Goal: Task Accomplishment & Management: Use online tool/utility

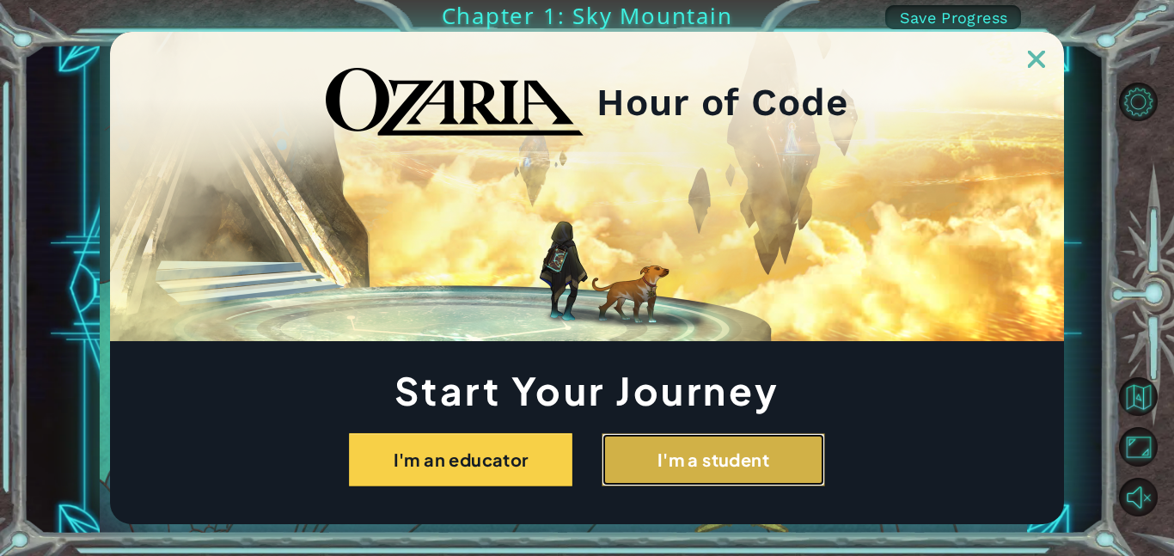
click at [657, 452] on button "I'm a student" at bounding box center [713, 459] width 223 height 53
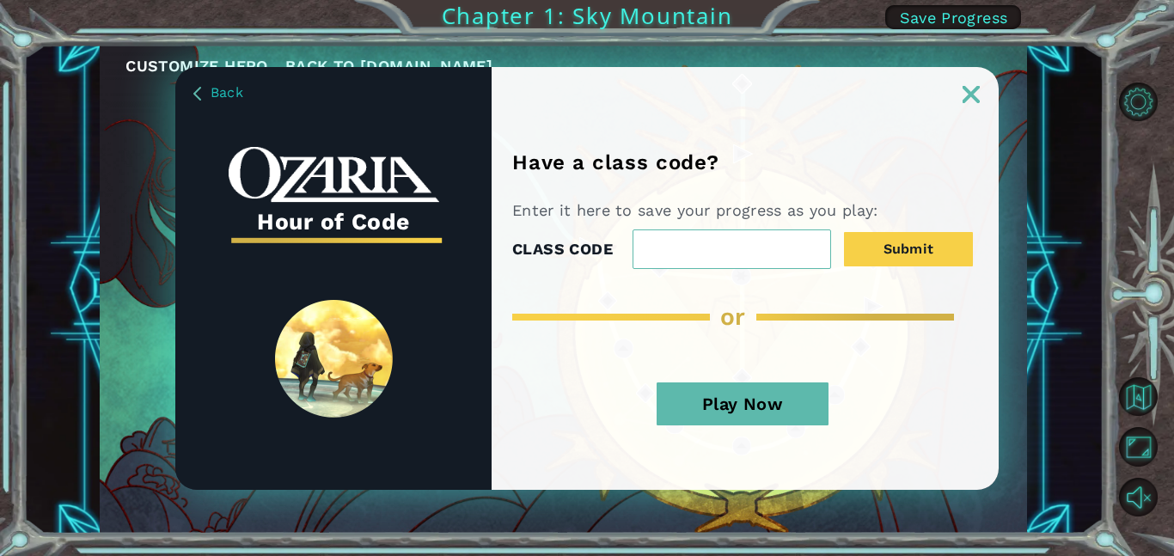
click at [971, 86] on img at bounding box center [971, 94] width 17 height 17
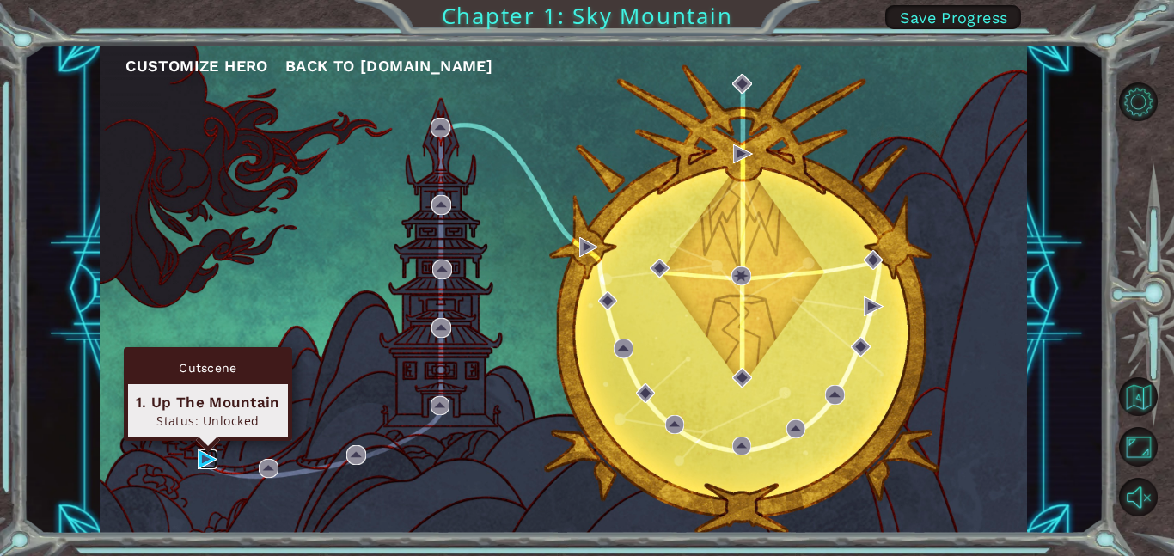
click at [209, 456] on img at bounding box center [208, 460] width 20 height 20
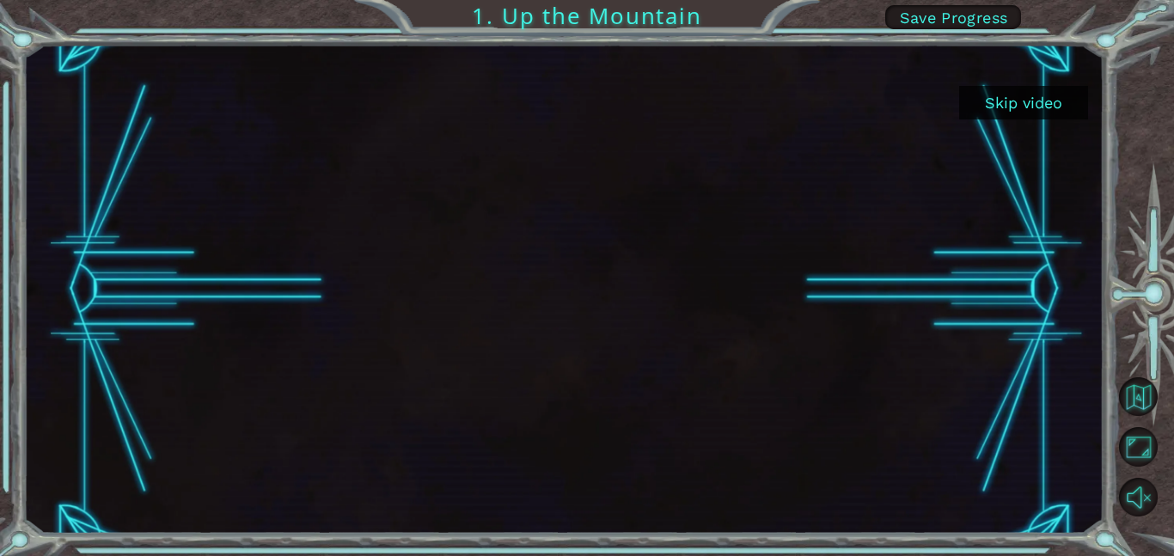
click at [1044, 95] on button "Skip video" at bounding box center [1023, 103] width 129 height 34
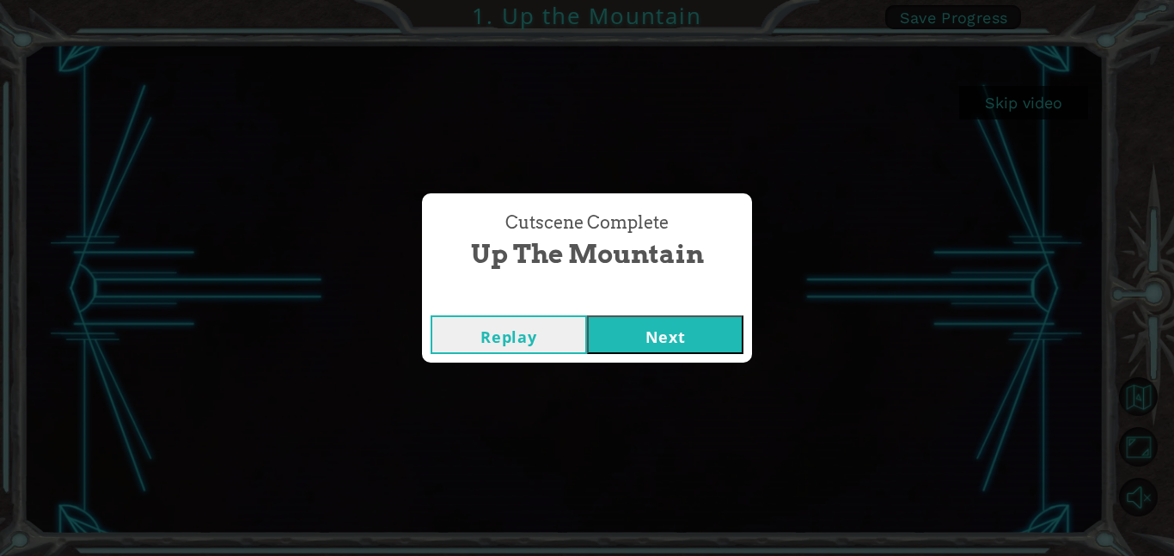
click at [719, 327] on button "Next" at bounding box center [665, 334] width 156 height 39
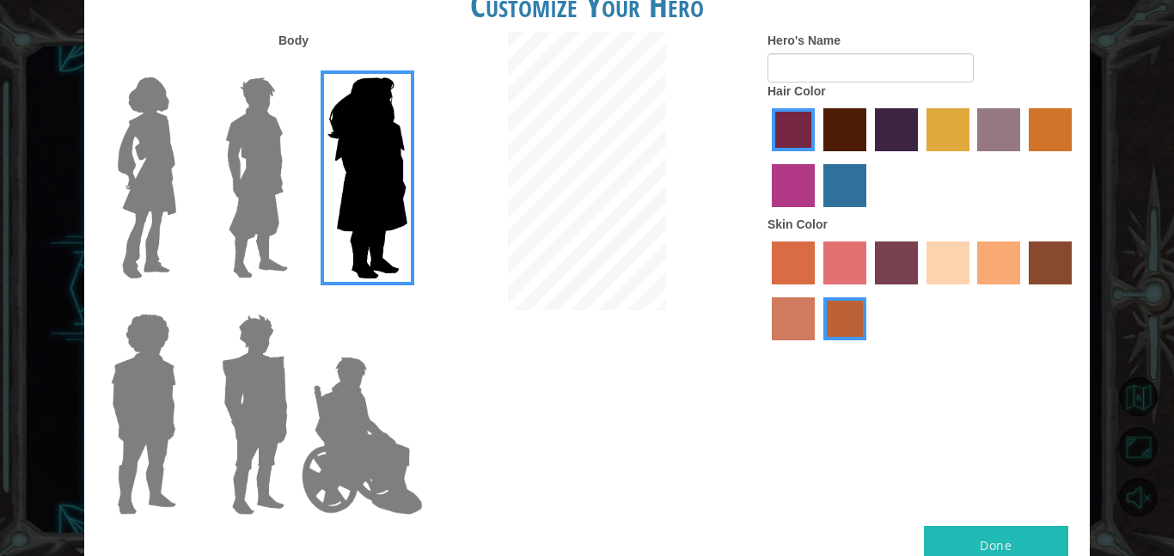
click at [379, 180] on img at bounding box center [368, 177] width 94 height 215
click at [407, 66] on input "Hero Amethyst" at bounding box center [407, 66] width 0 height 0
click at [164, 172] on img at bounding box center [147, 177] width 72 height 215
click at [183, 66] on input "Hero Connie" at bounding box center [183, 66] width 0 height 0
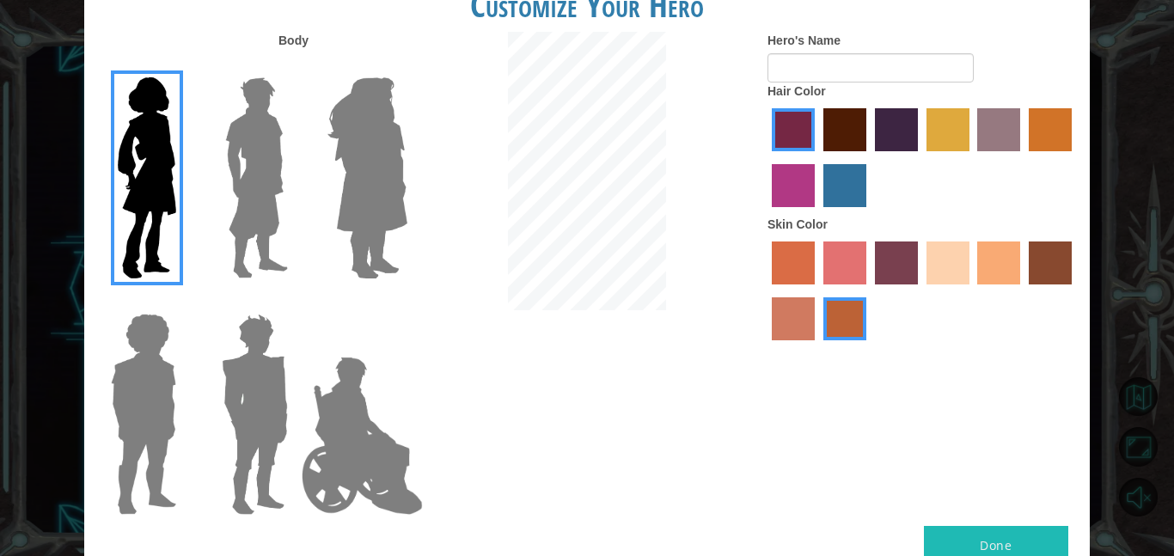
click at [944, 139] on label "tulip tree hair color" at bounding box center [948, 129] width 43 height 43
click at [921, 157] on input "tulip tree hair color" at bounding box center [921, 157] width 0 height 0
click at [1035, 141] on label "gold drop hair color" at bounding box center [1050, 129] width 43 height 43
click at [1023, 157] on input "gold drop hair color" at bounding box center [1023, 157] width 0 height 0
click at [783, 193] on label "medium red violet hair color" at bounding box center [793, 185] width 43 height 43
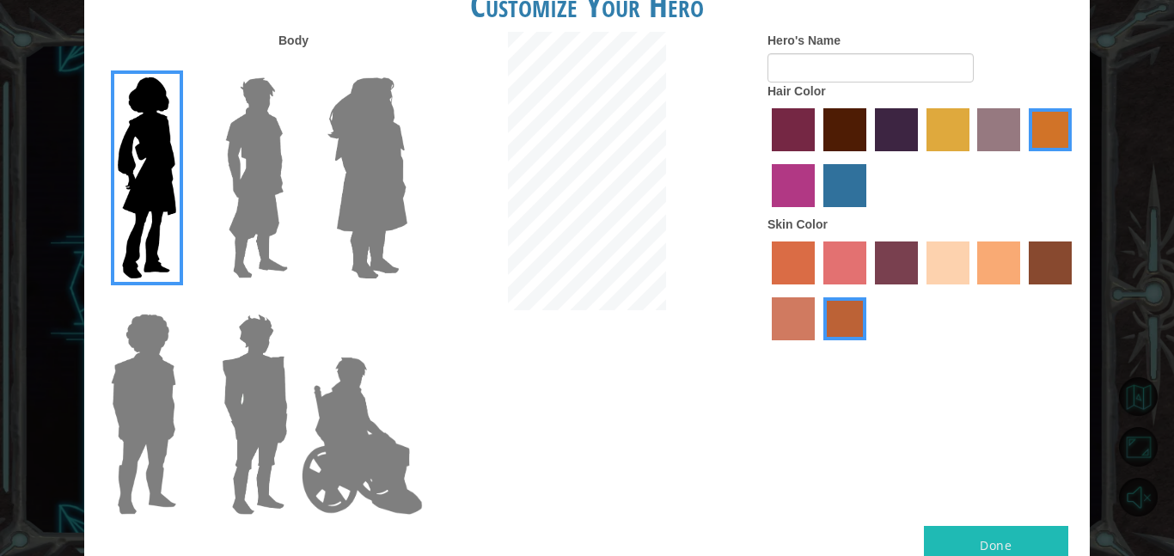
click at [1074, 157] on input "medium red violet hair color" at bounding box center [1074, 157] width 0 height 0
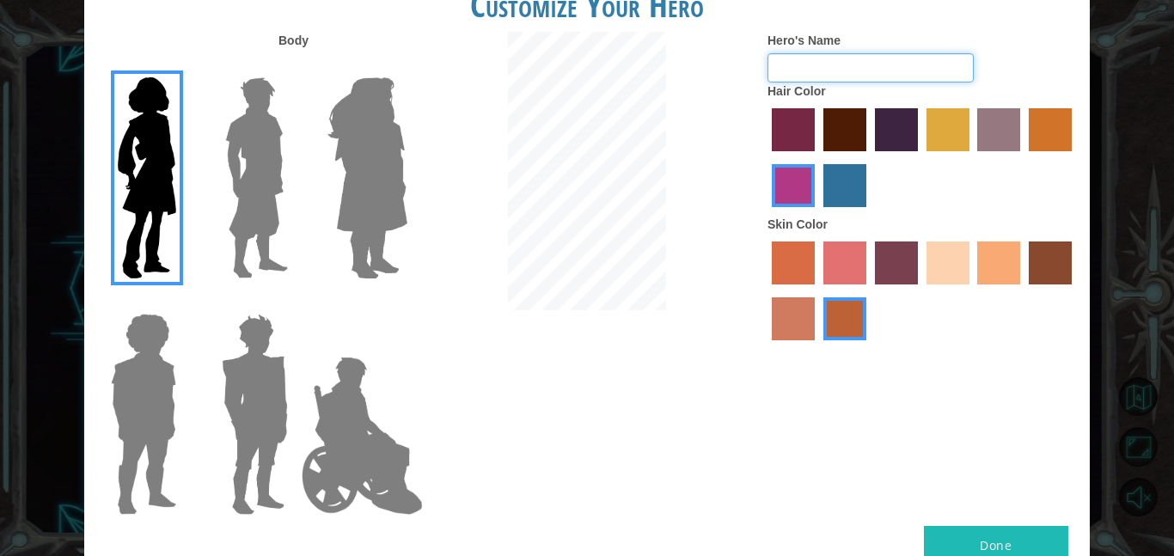
click at [889, 67] on input "Hero's Name" at bounding box center [871, 67] width 206 height 29
click at [817, 70] on input "vilit" at bounding box center [871, 67] width 206 height 29
type input "vilit"
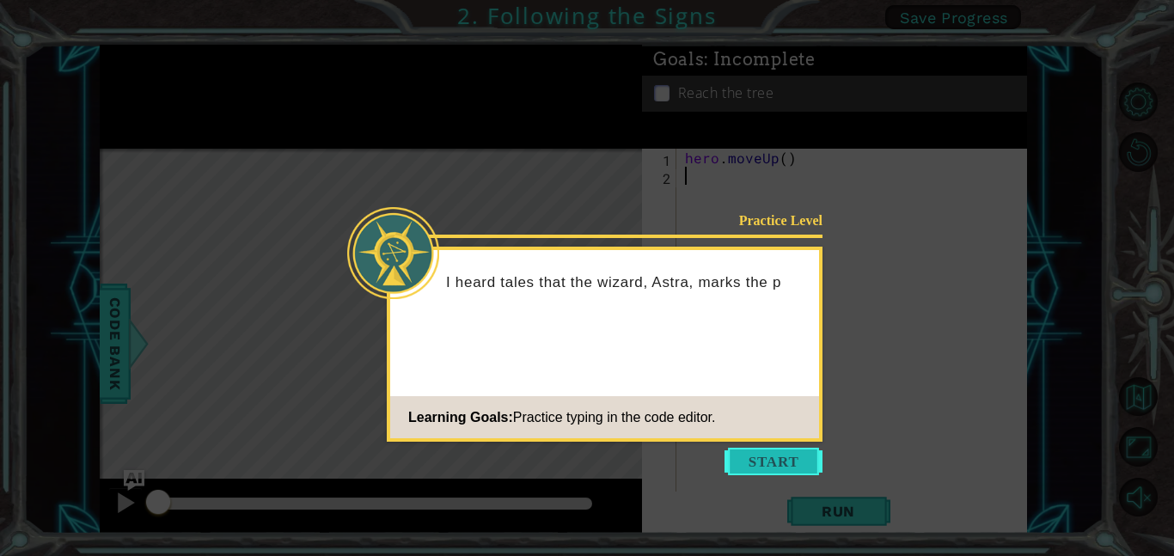
click at [757, 460] on button "Start" at bounding box center [774, 462] width 98 height 28
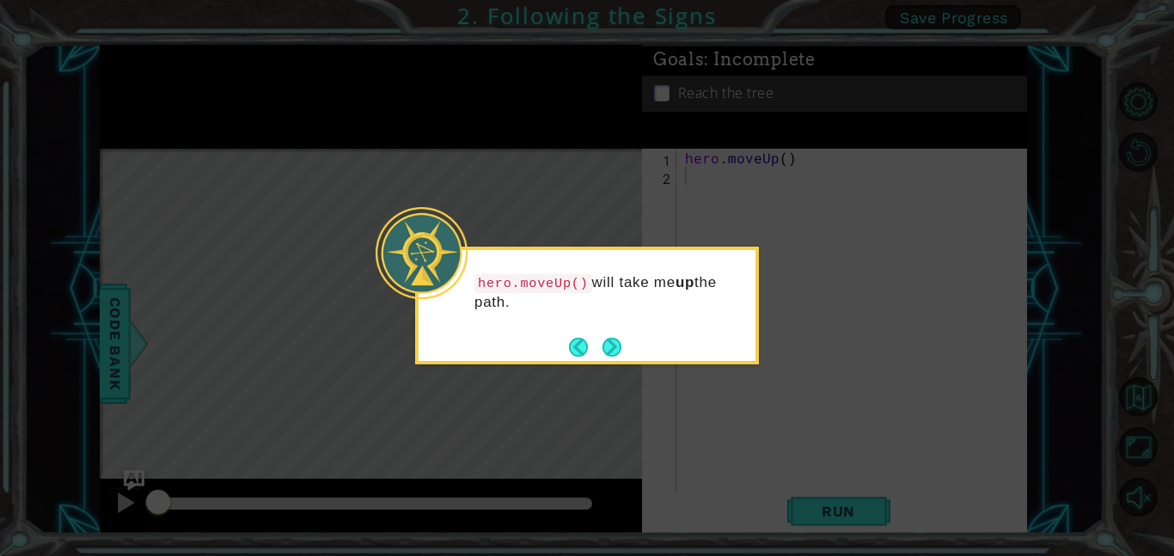
click at [668, 374] on icon at bounding box center [587, 278] width 1174 height 556
click at [615, 350] on button "Next" at bounding box center [612, 347] width 19 height 19
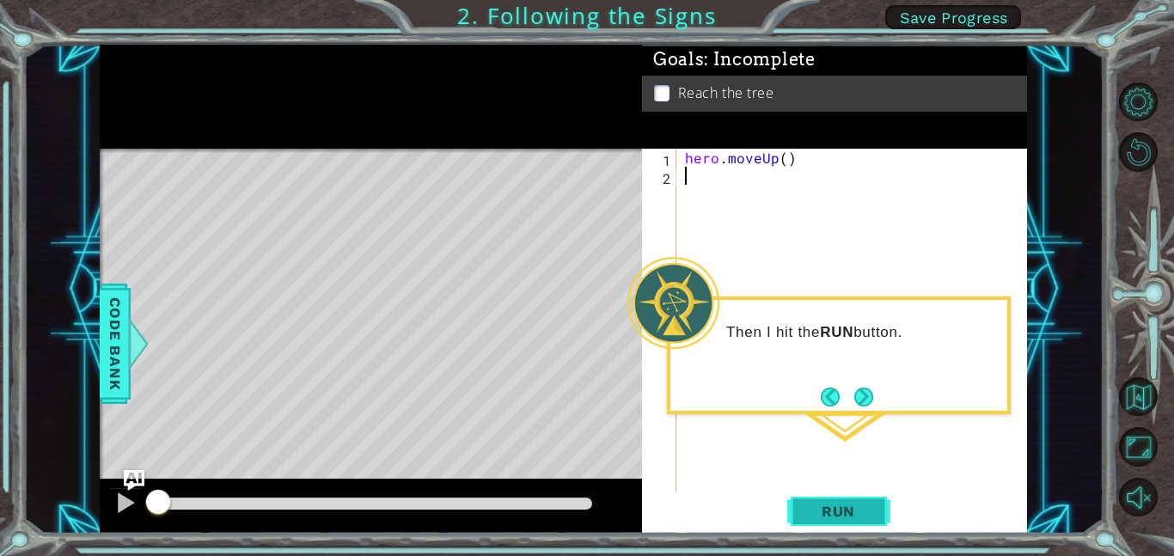
click at [800, 511] on button "Run" at bounding box center [838, 511] width 103 height 39
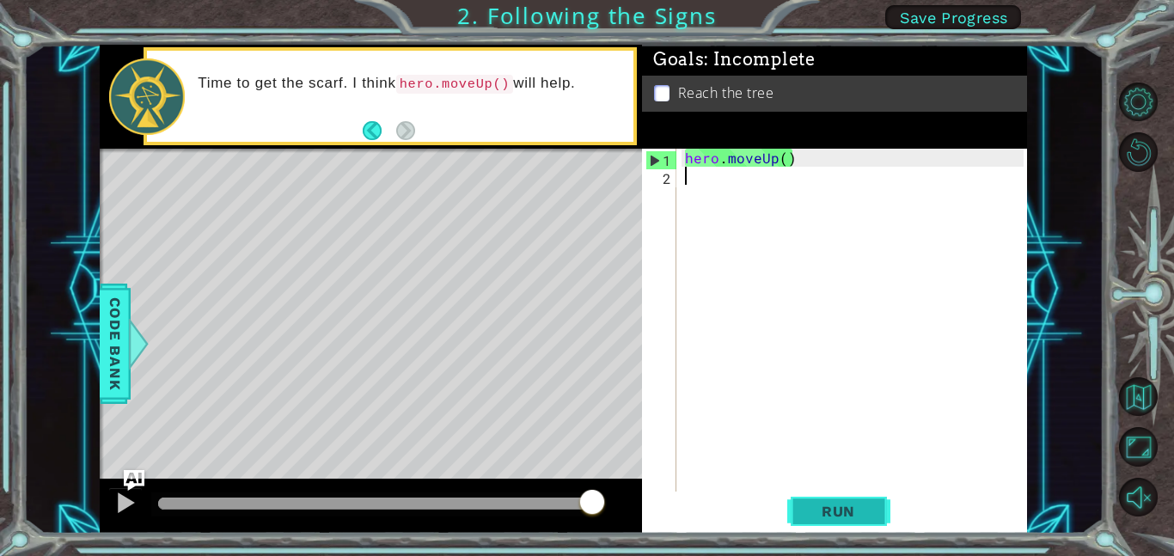
click at [834, 514] on span "Run" at bounding box center [839, 511] width 68 height 17
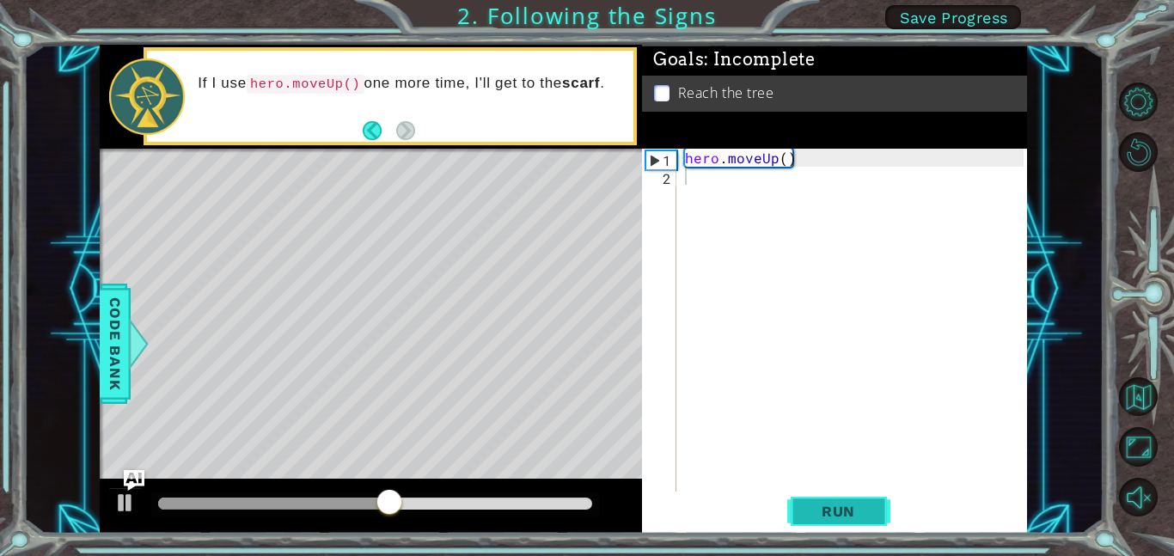
click at [838, 507] on span "Run" at bounding box center [839, 511] width 68 height 17
click at [811, 515] on span "Run" at bounding box center [839, 511] width 68 height 17
click at [384, 349] on div "Level Map" at bounding box center [497, 402] width 794 height 506
click at [91, 346] on div "1 ההההההההההההההההההההההההההההההההההההההההההההההההההההההההההההההההההההההההההההה…" at bounding box center [563, 289] width 1080 height 489
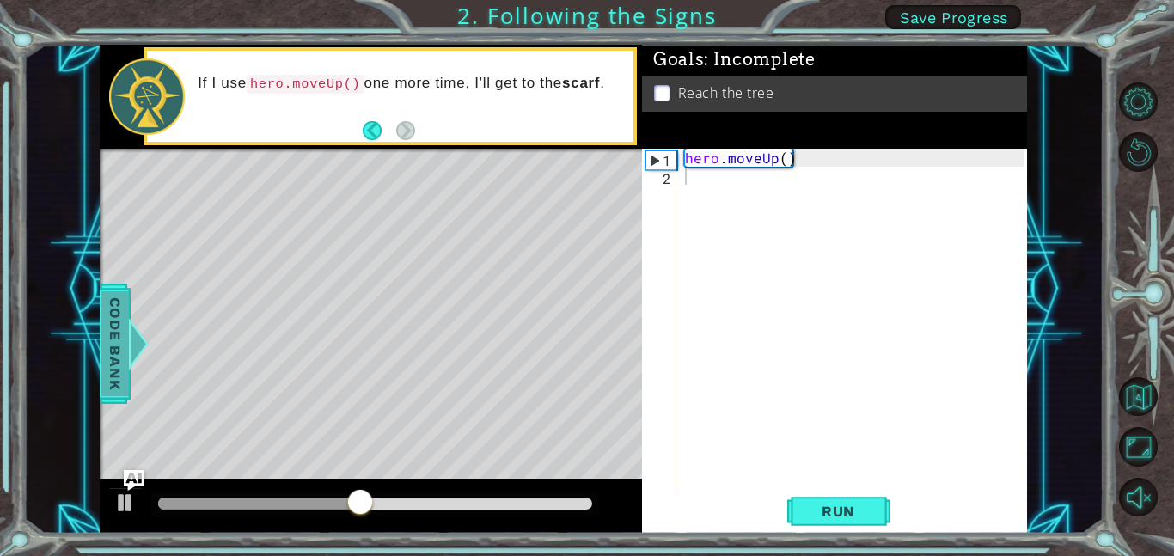
click at [102, 346] on span "Code Bank" at bounding box center [115, 343] width 28 height 105
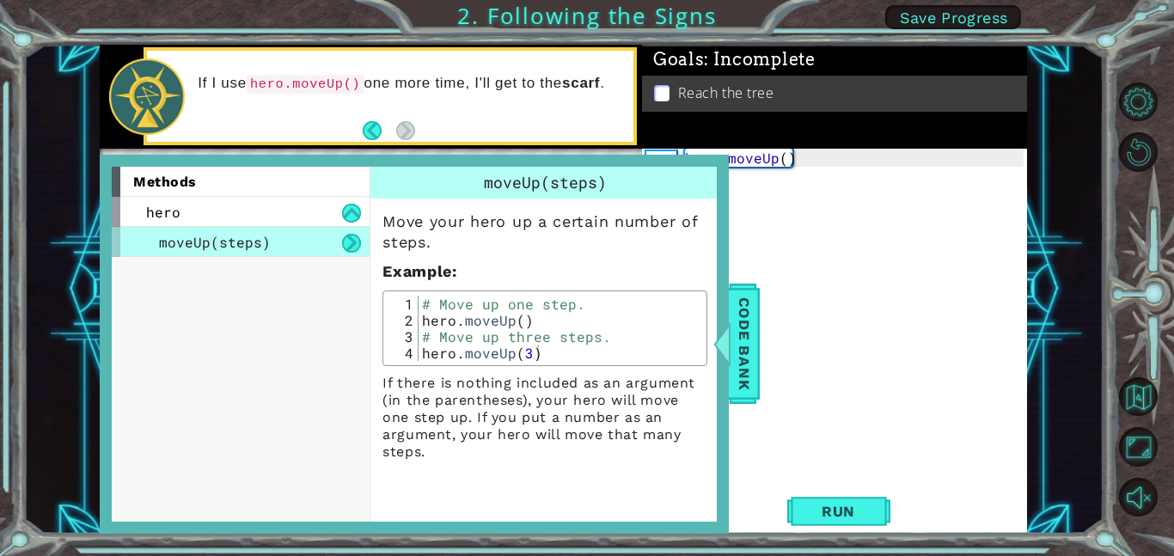
click at [942, 320] on div "hero . moveUp ( )" at bounding box center [857, 338] width 351 height 379
click at [739, 298] on span "Code Bank" at bounding box center [745, 343] width 28 height 105
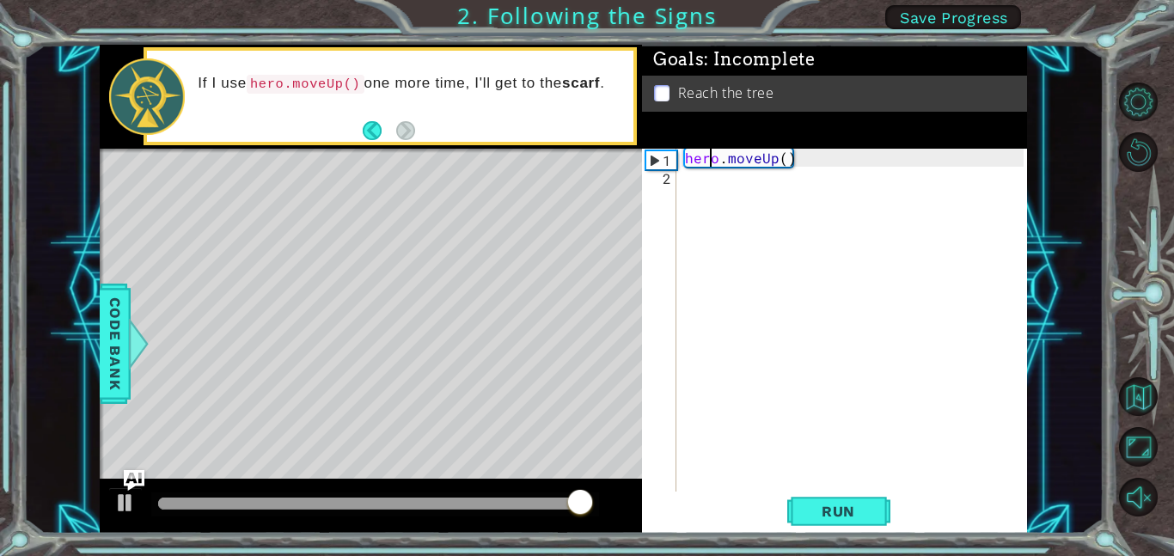
click at [712, 163] on div "hero . moveUp ( )" at bounding box center [857, 338] width 351 height 379
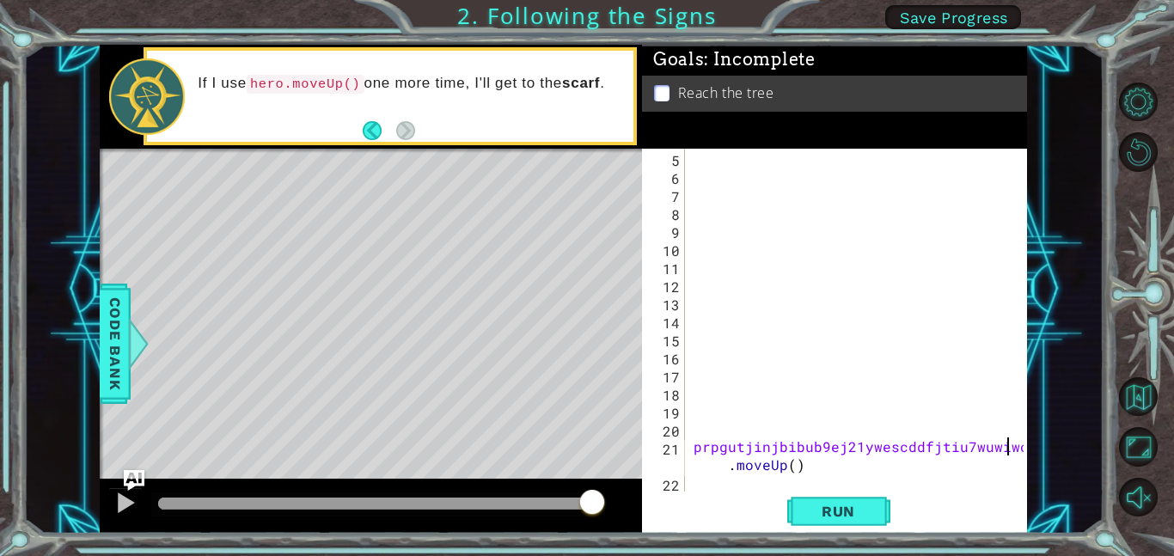
scroll to position [0, 21]
type textarea "prpgutjinjbibub9ej21ywescddfjtiu7wuwiwiucjcuoxuafz,a,kvfgsksr5cdiuho.moveUp()"
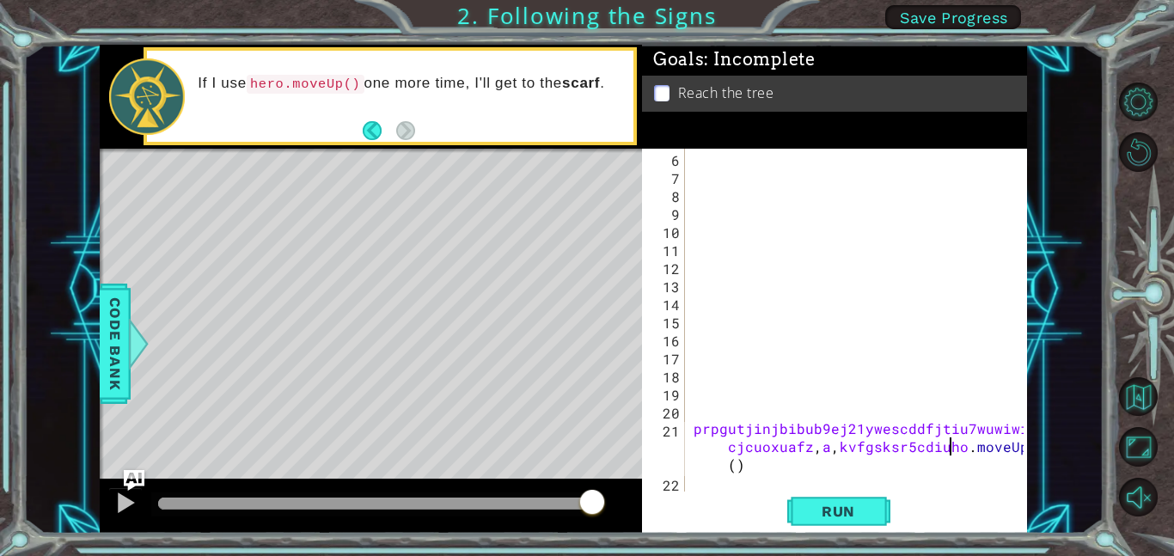
scroll to position [90, 0]
click at [729, 315] on div "prpgutjinjbibub9ej21ywescddfjtiu7wuwiwiu cjcuoxuafz , a , kvfgsksr5cdiuho . mov…" at bounding box center [861, 338] width 342 height 379
type textarea "x zgjx4e3tcy c;ifgds,xgf4wwwqsstw2a5jsld"
